Goal: Entertainment & Leisure: Consume media (video, audio)

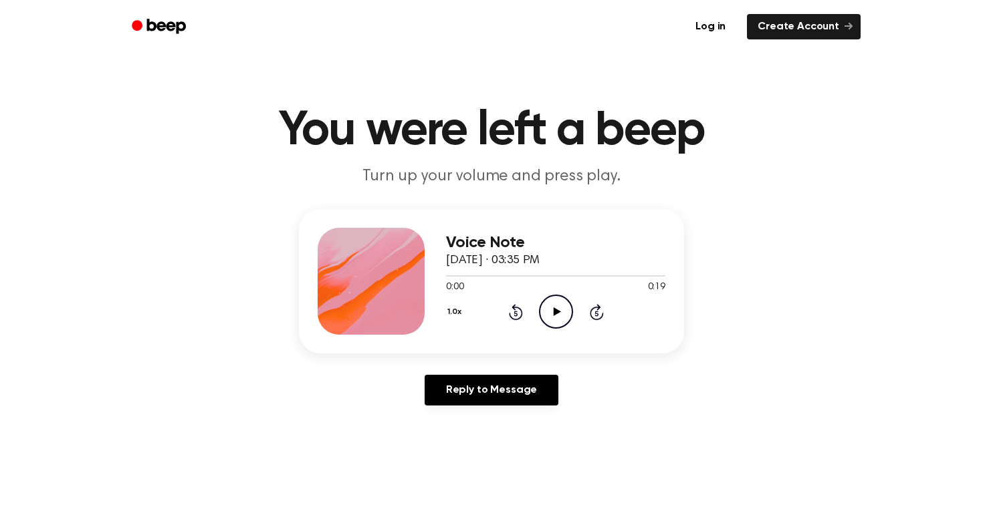
click at [554, 316] on icon "Play Audio" at bounding box center [556, 312] width 34 height 34
click at [539, 318] on circle at bounding box center [555, 311] width 33 height 33
click at [543, 305] on icon "Play Audio" at bounding box center [556, 312] width 34 height 34
